Goal: Find specific page/section: Find specific page/section

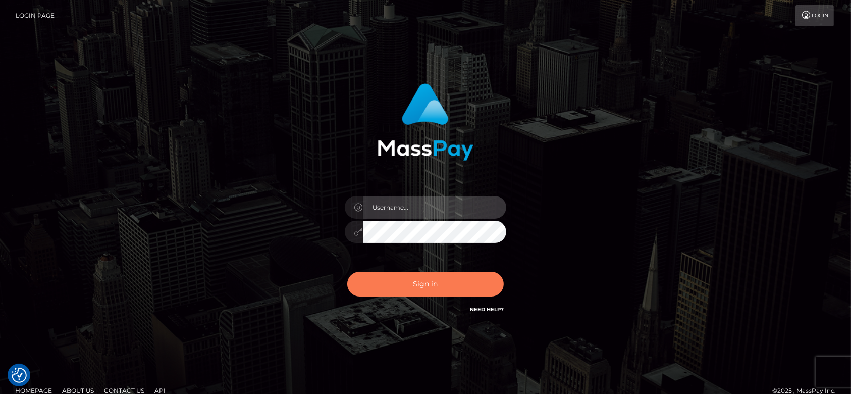
type input "fr.es"
click at [422, 291] on button "Sign in" at bounding box center [425, 284] width 157 height 25
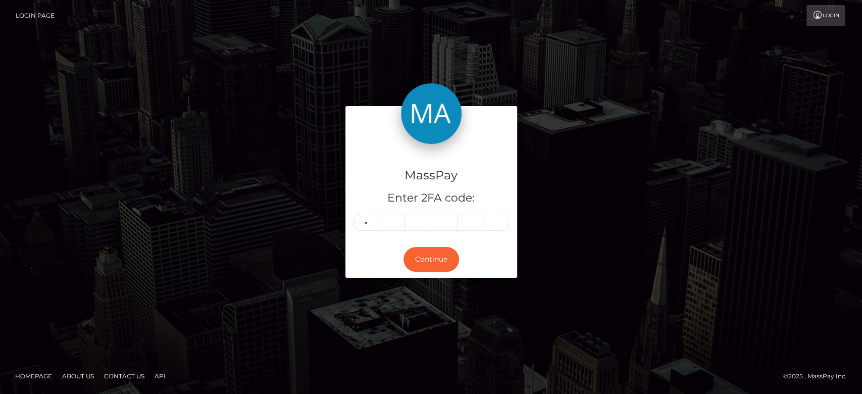
type input "4"
type input "1"
type input "3"
type input "0"
type input "4"
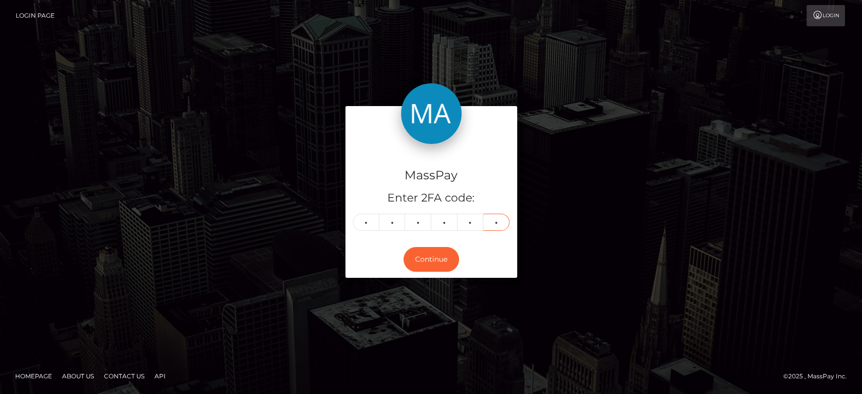
type input "8"
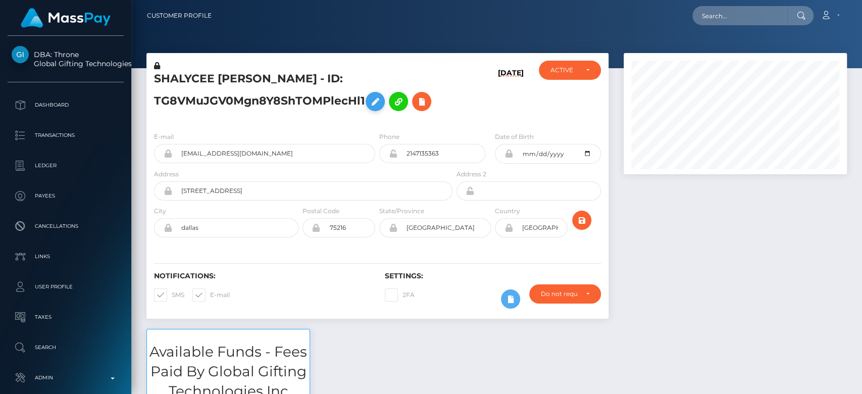
scroll to position [121, 223]
click at [697, 251] on div at bounding box center [735, 191] width 238 height 276
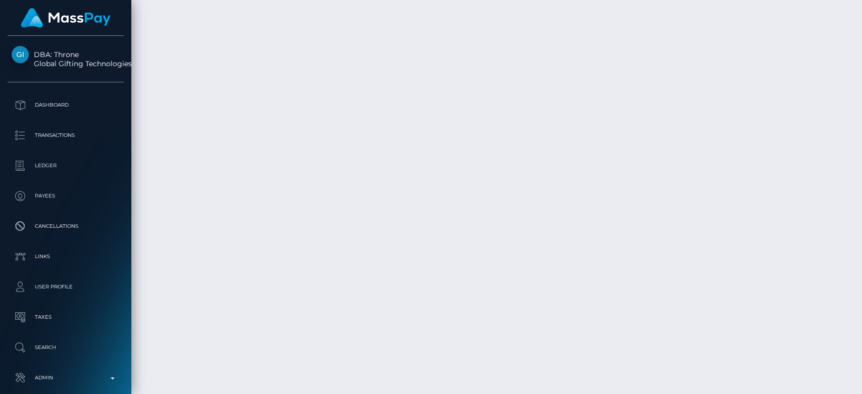
scroll to position [2438, 0]
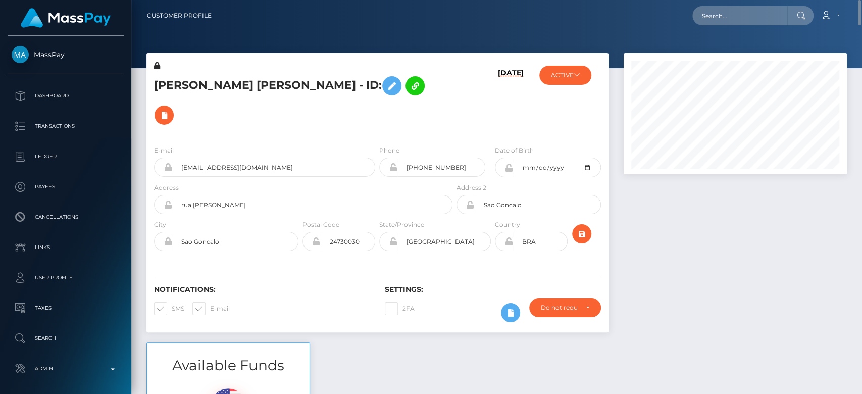
click at [761, 2] on nav "Customer Profile Loading... Loading... Account" at bounding box center [496, 15] width 731 height 31
paste input "gagnemelody05@gmail.com"
click at [750, 11] on input "[EMAIL_ADDRESS][DOMAIN_NAME]" at bounding box center [739, 15] width 95 height 19
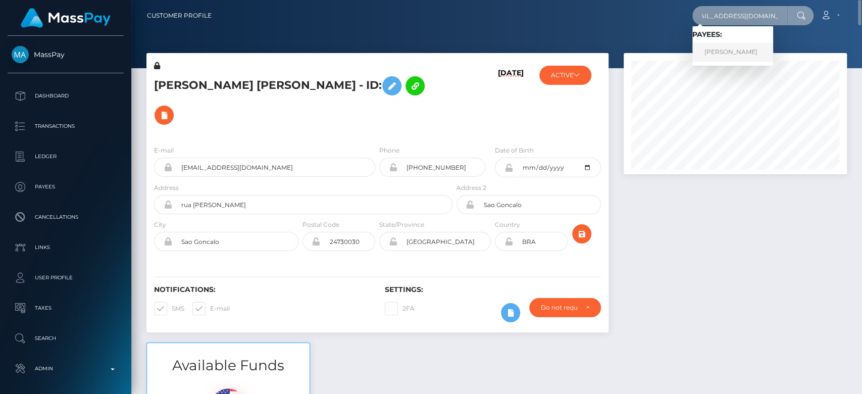
type input "[EMAIL_ADDRESS][DOMAIN_NAME]"
click at [742, 48] on link "melody gagne" at bounding box center [732, 52] width 81 height 19
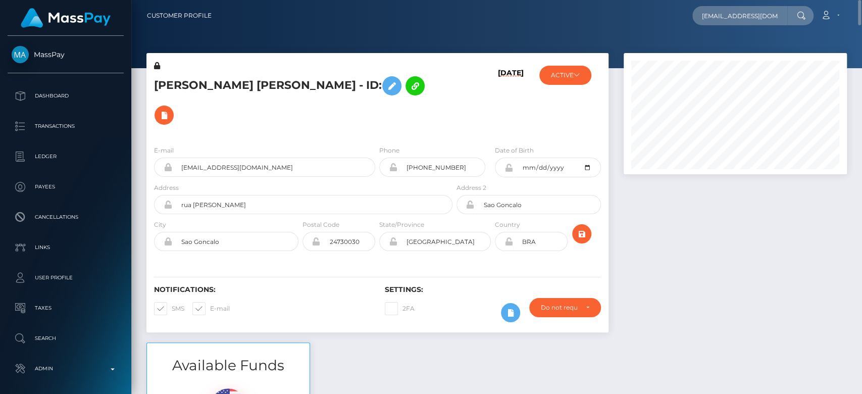
click at [669, 214] on div at bounding box center [735, 197] width 238 height 289
